Goal: Information Seeking & Learning: Learn about a topic

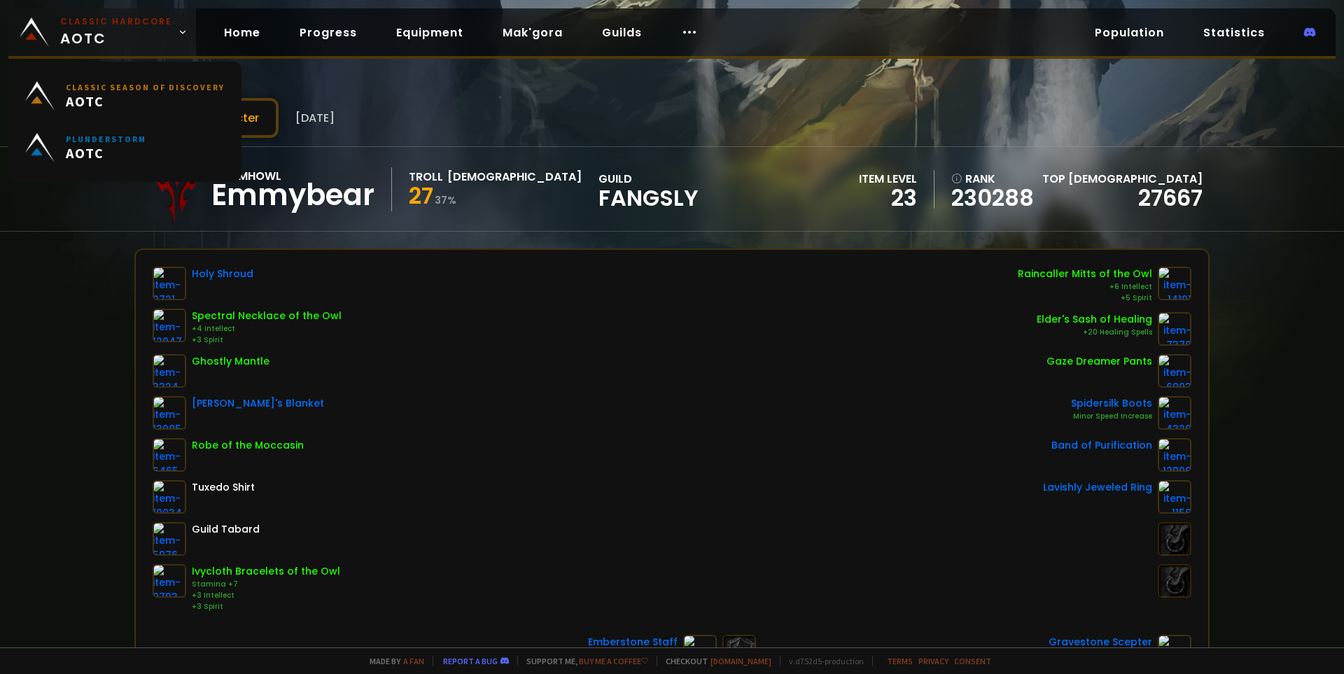
click at [83, 26] on small "Classic Hardcore" at bounding box center [116, 21] width 112 height 13
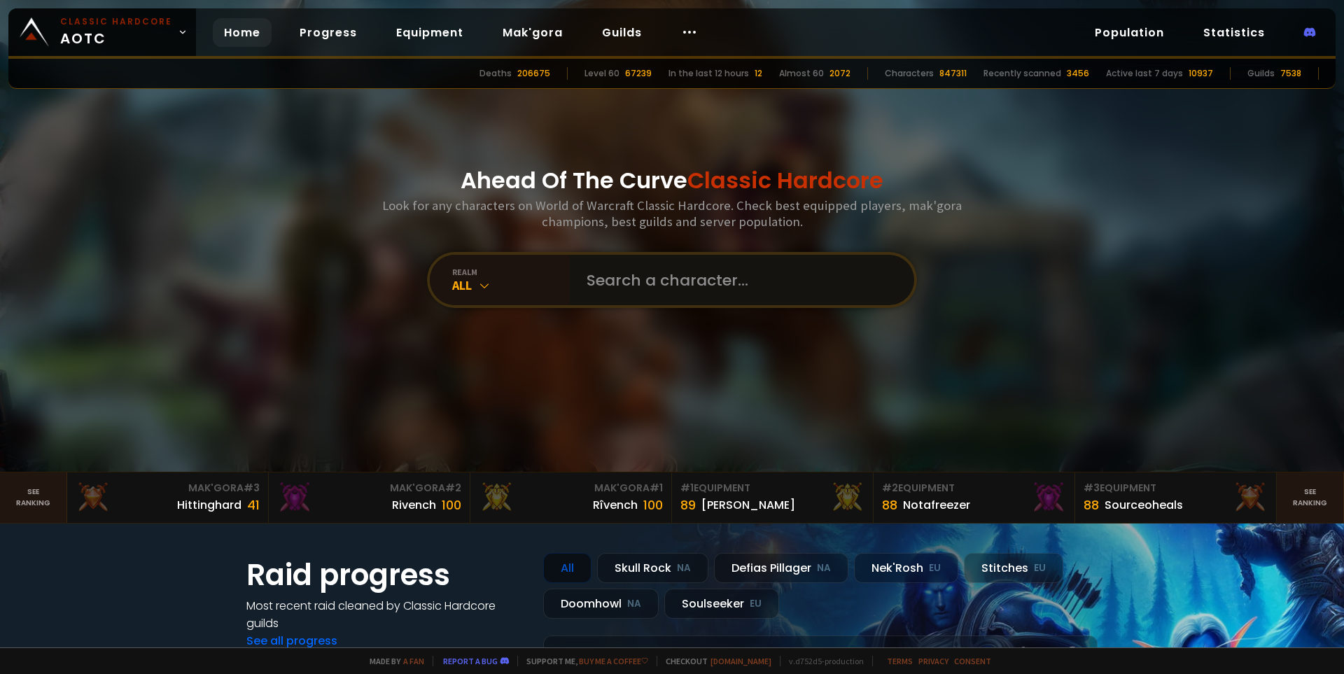
click at [686, 280] on input "text" at bounding box center [737, 280] width 319 height 50
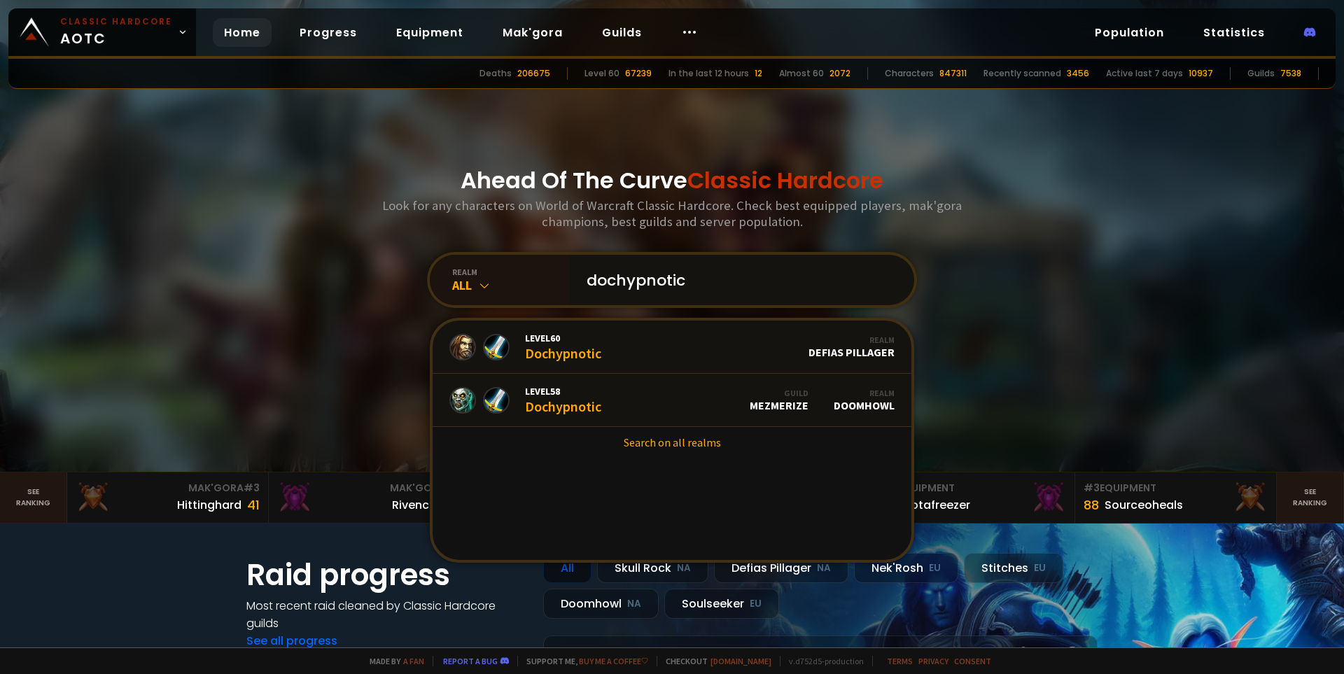
type input "dochypnotic"
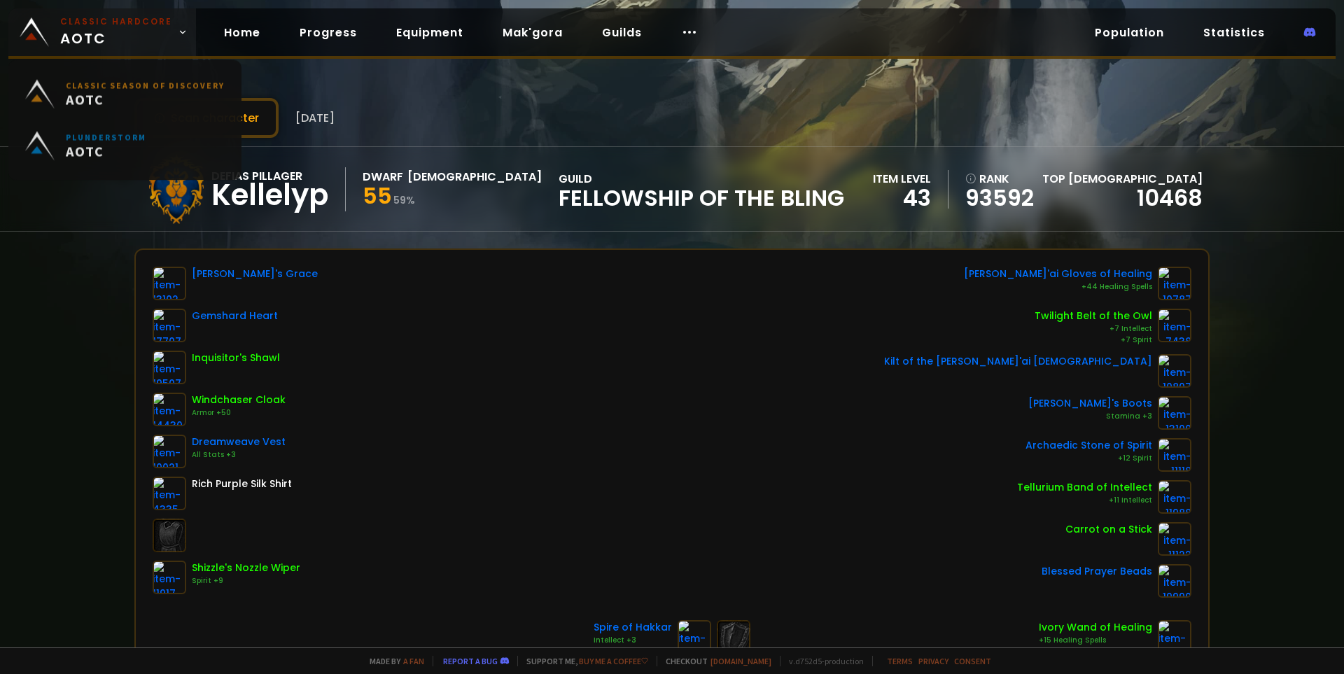
click at [119, 43] on span "Classic Hardcore AOTC" at bounding box center [116, 32] width 112 height 34
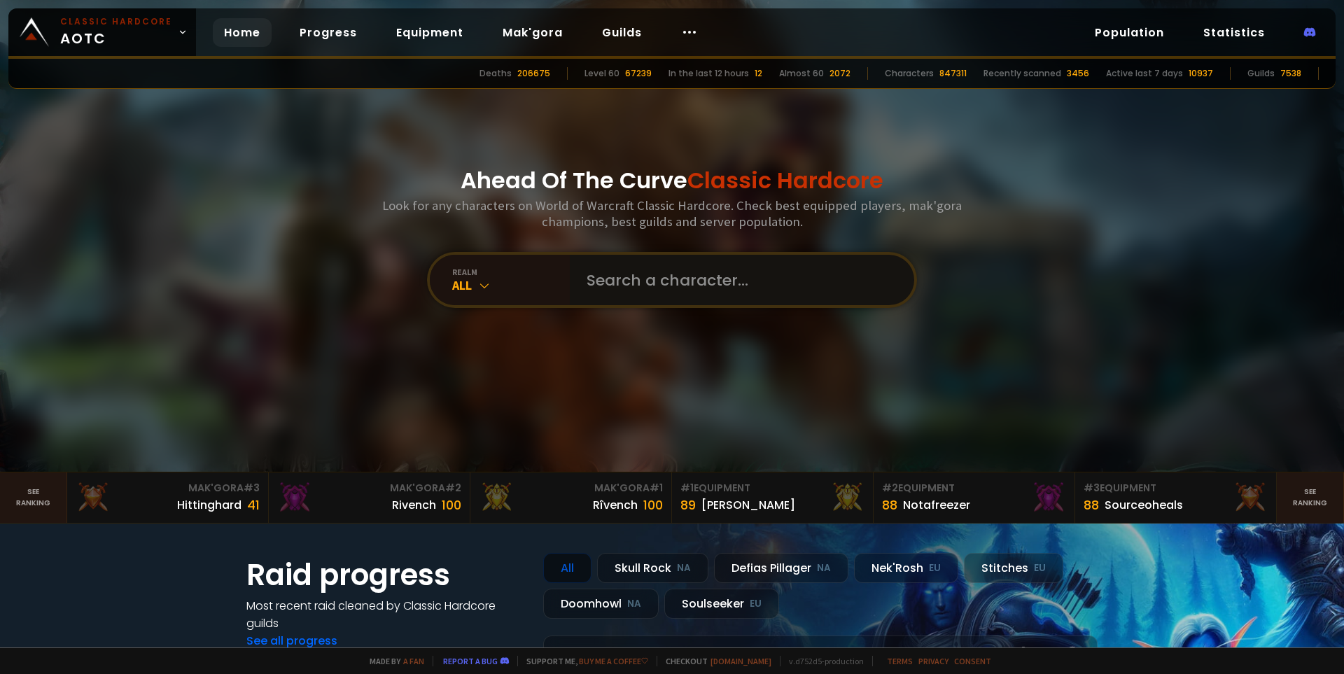
click at [657, 280] on input "text" at bounding box center [737, 280] width 319 height 50
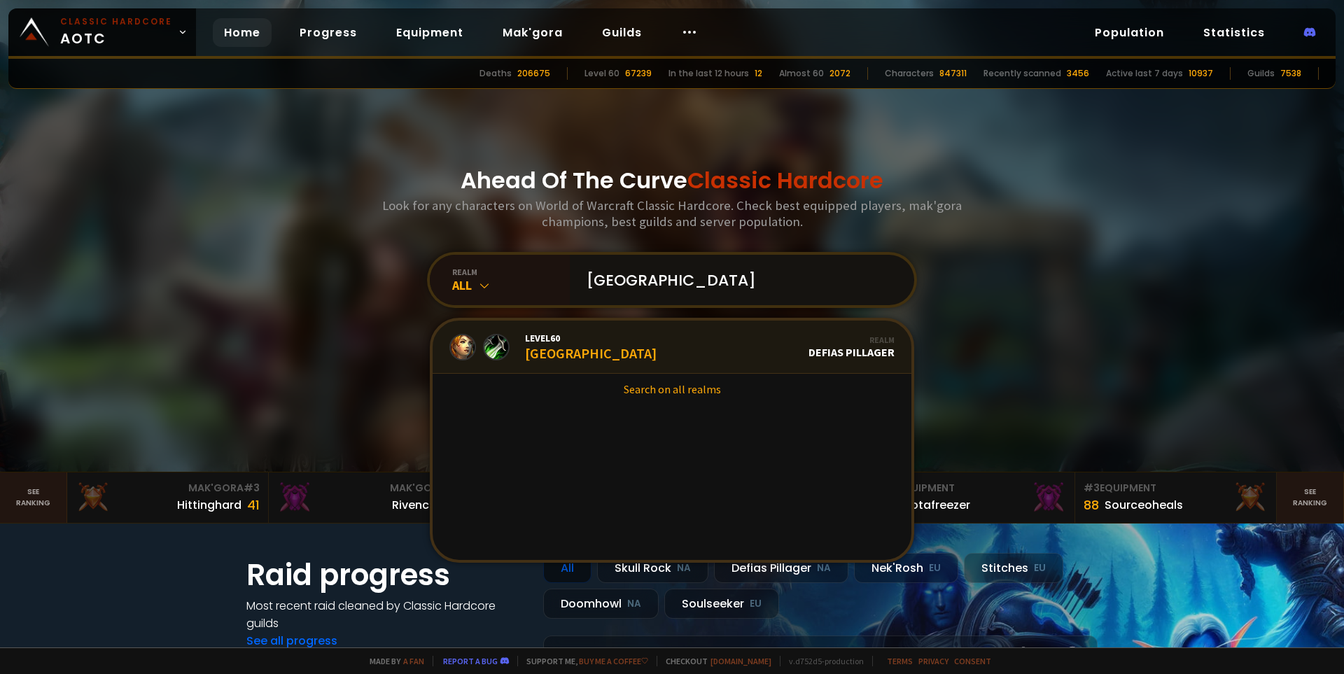
type input "killakrystal"
click at [707, 354] on link "Level 60 Killakrystal Realm Defias Pillager" at bounding box center [672, 347] width 479 height 53
